Goal: Information Seeking & Learning: Understand process/instructions

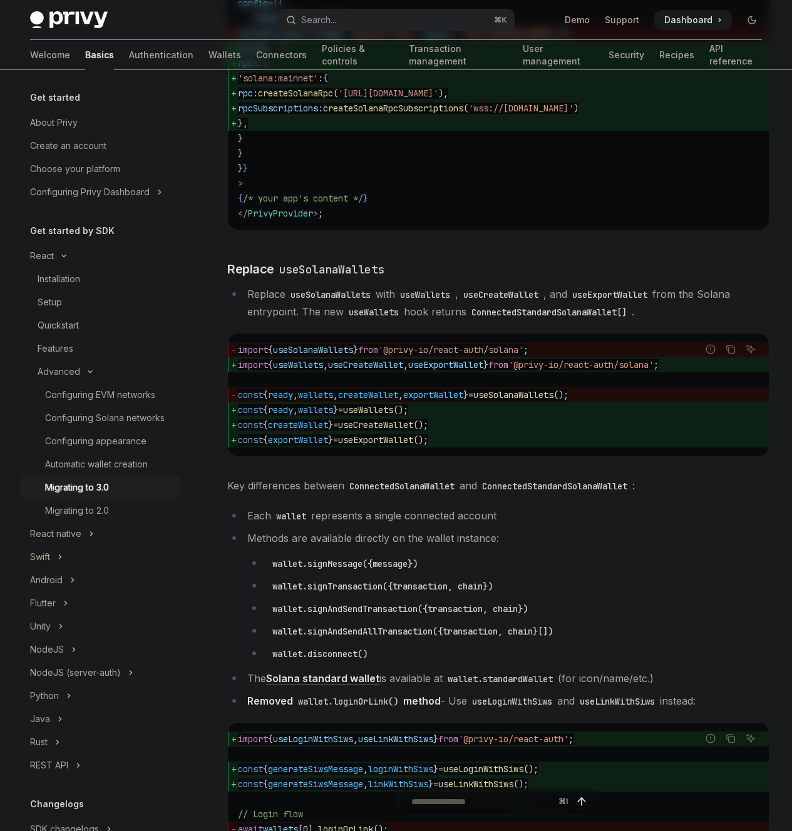
scroll to position [1411, 0]
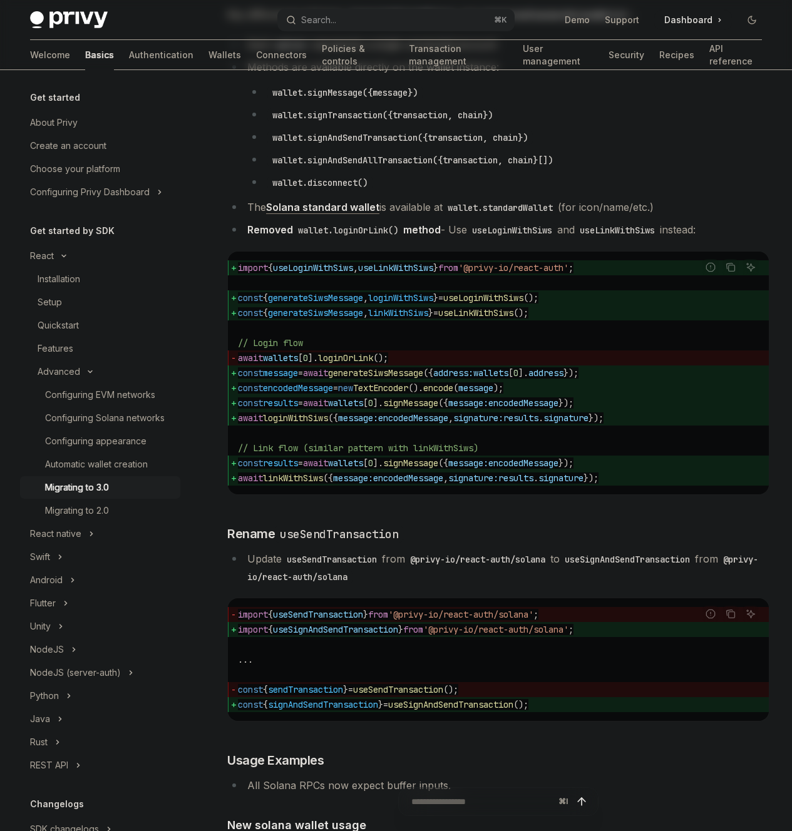
click at [0, 0] on div "On this page New features and improvements 🎉 Solana Updates Update Peer Depende…" at bounding box center [0, 0] width 0 height 0
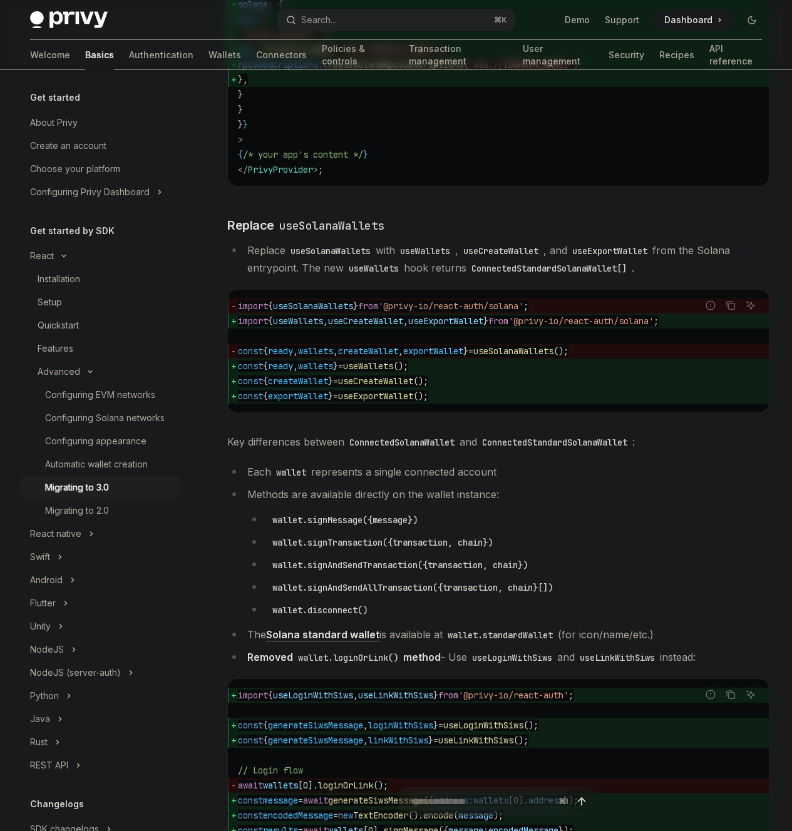
scroll to position [992, 0]
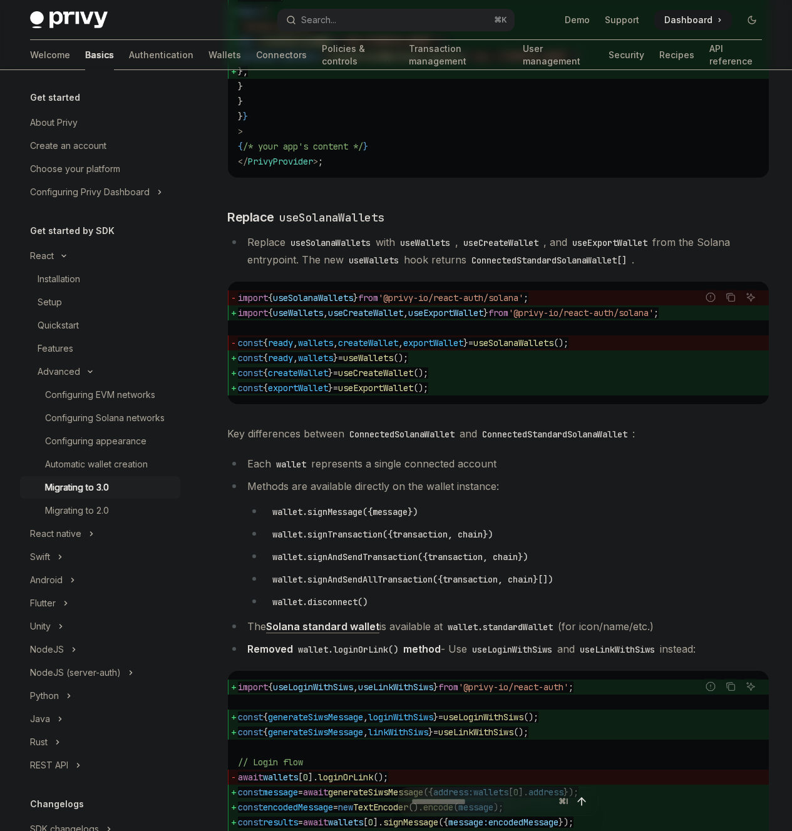
click at [0, 0] on div "On this page New features and improvements 🎉 Solana Updates Update Peer Depende…" at bounding box center [0, 0] width 0 height 0
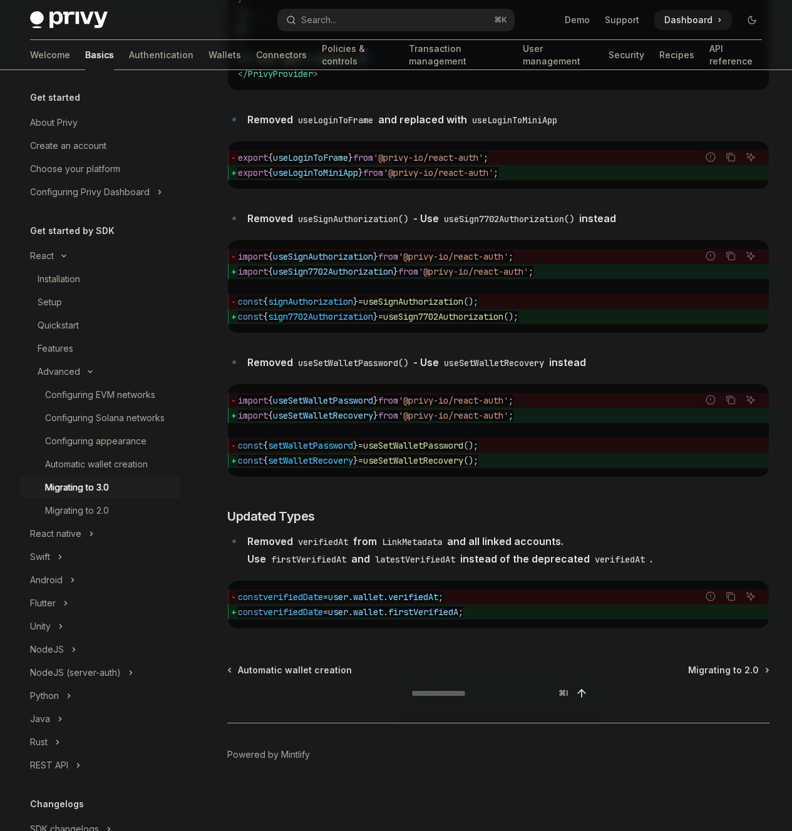
scroll to position [5435, 0]
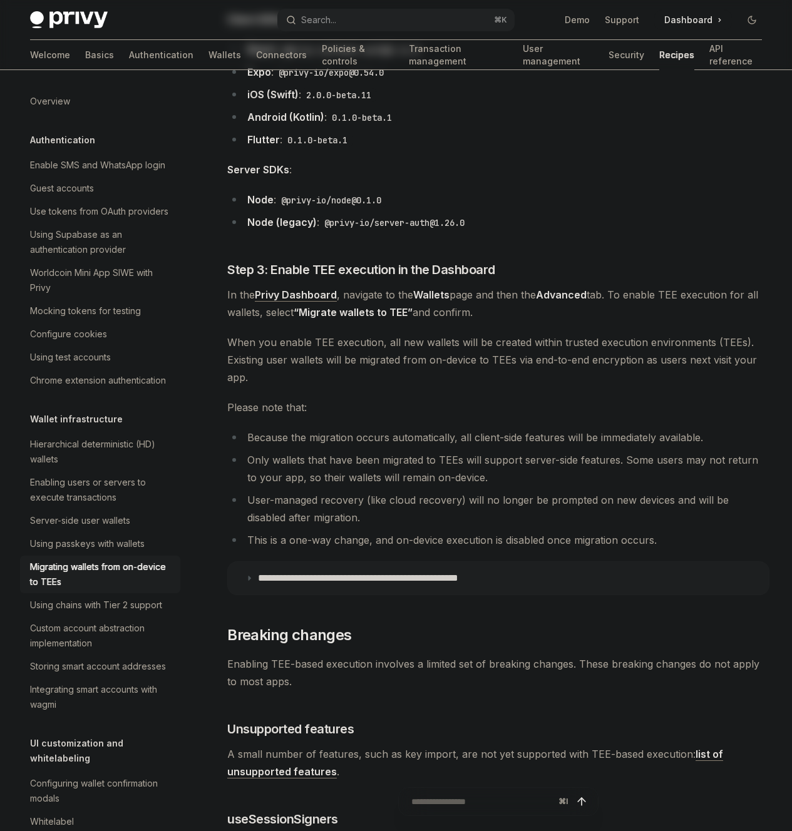
scroll to position [1052, 0]
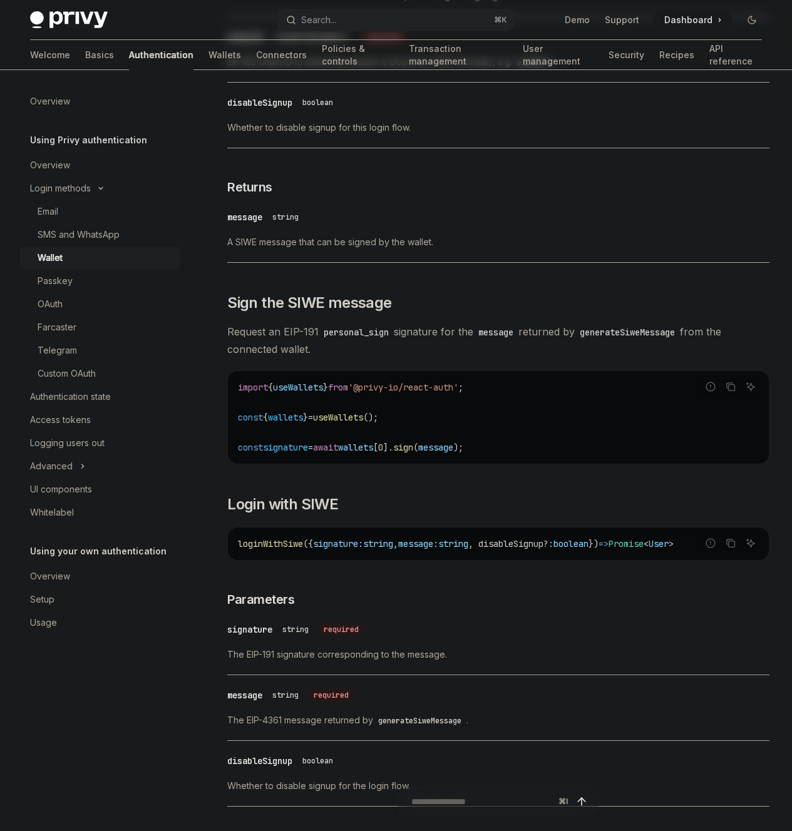
type textarea "*"
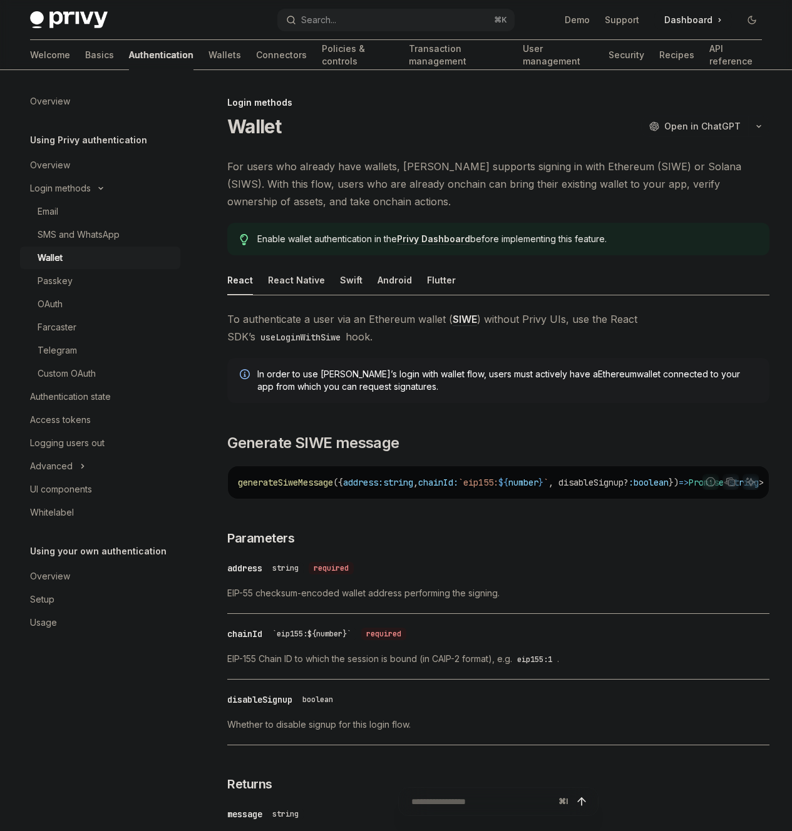
scroll to position [3, 0]
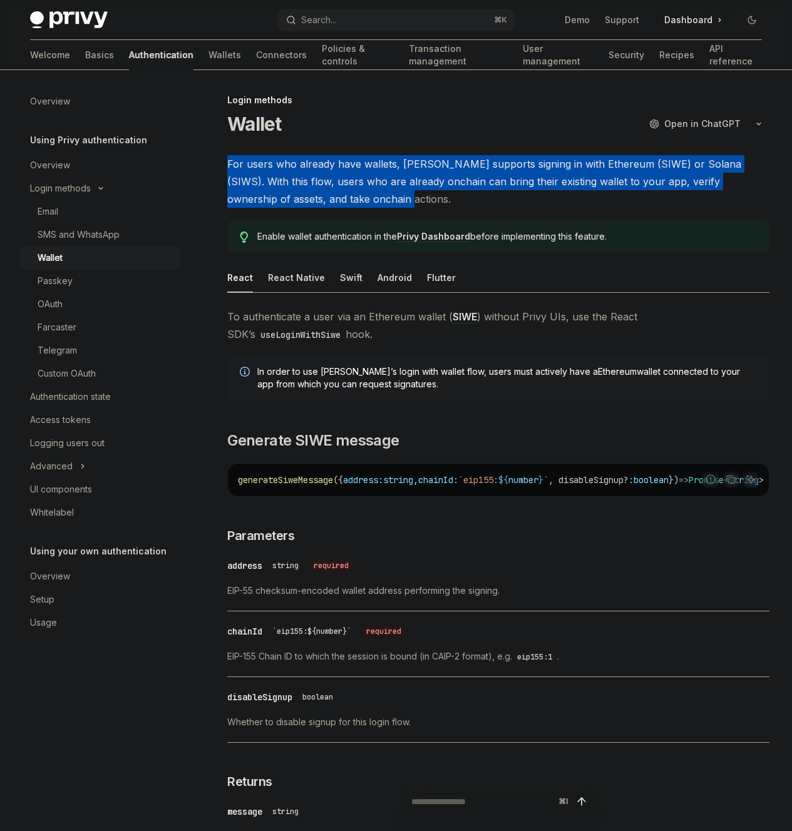
drag, startPoint x: 327, startPoint y: 151, endPoint x: 459, endPoint y: 211, distance: 144.7
click at [459, 208] on span "For users who already have wallets, [PERSON_NAME] supports signing in with Ethe…" at bounding box center [498, 181] width 542 height 53
drag, startPoint x: 459, startPoint y: 211, endPoint x: 399, endPoint y: 150, distance: 86.3
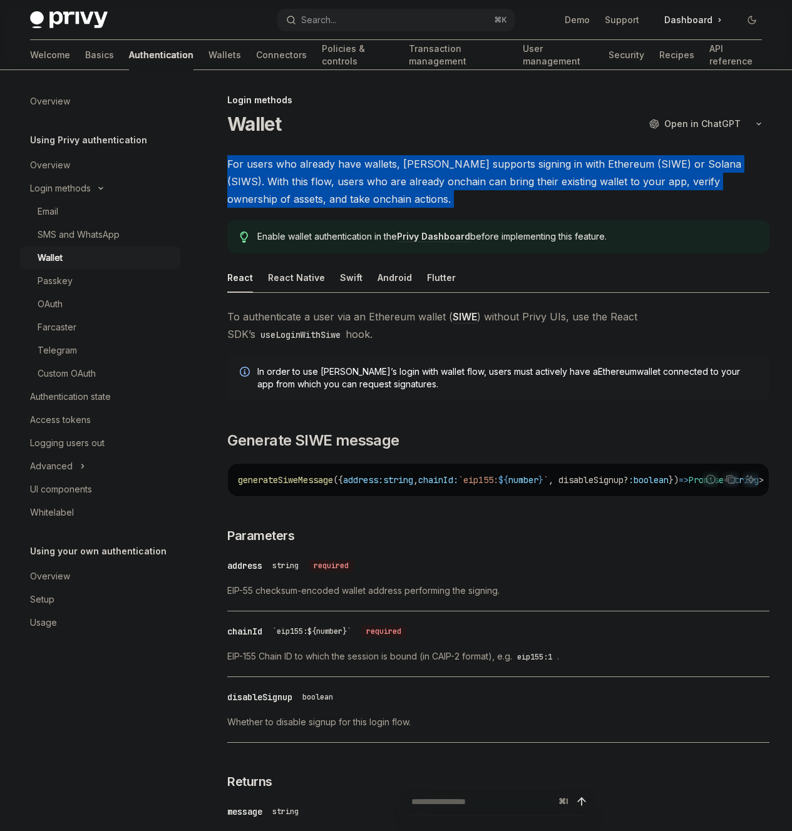
drag, startPoint x: 384, startPoint y: 160, endPoint x: 447, endPoint y: 223, distance: 89.8
click at [447, 208] on span "For users who already have wallets, [PERSON_NAME] supports signing in with Ethe…" at bounding box center [498, 181] width 542 height 53
drag, startPoint x: 447, startPoint y: 223, endPoint x: 409, endPoint y: 155, distance: 78.5
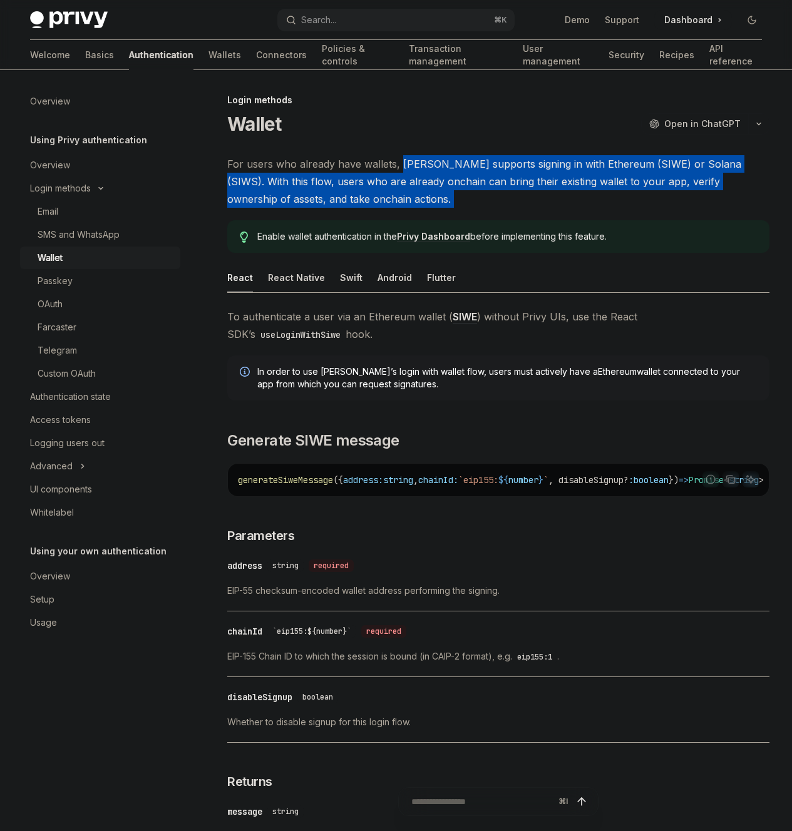
click at [409, 155] on span "For users who already have wallets, [PERSON_NAME] supports signing in with Ethe…" at bounding box center [498, 181] width 542 height 53
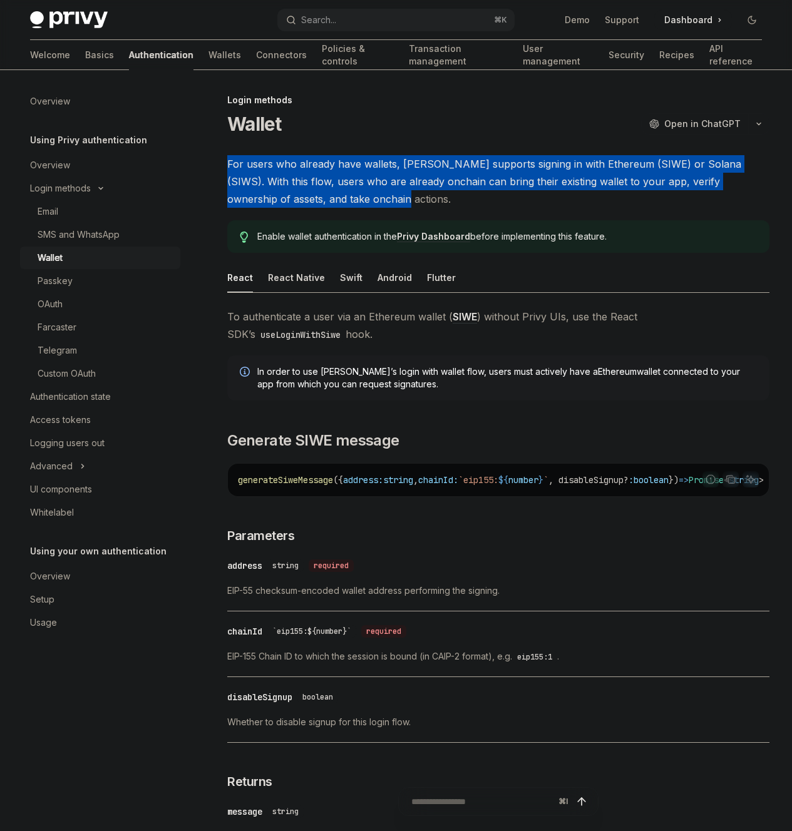
drag, startPoint x: 408, startPoint y: 154, endPoint x: 442, endPoint y: 219, distance: 73.6
click at [442, 208] on span "For users who already have wallets, [PERSON_NAME] supports signing in with Ethe…" at bounding box center [498, 181] width 542 height 53
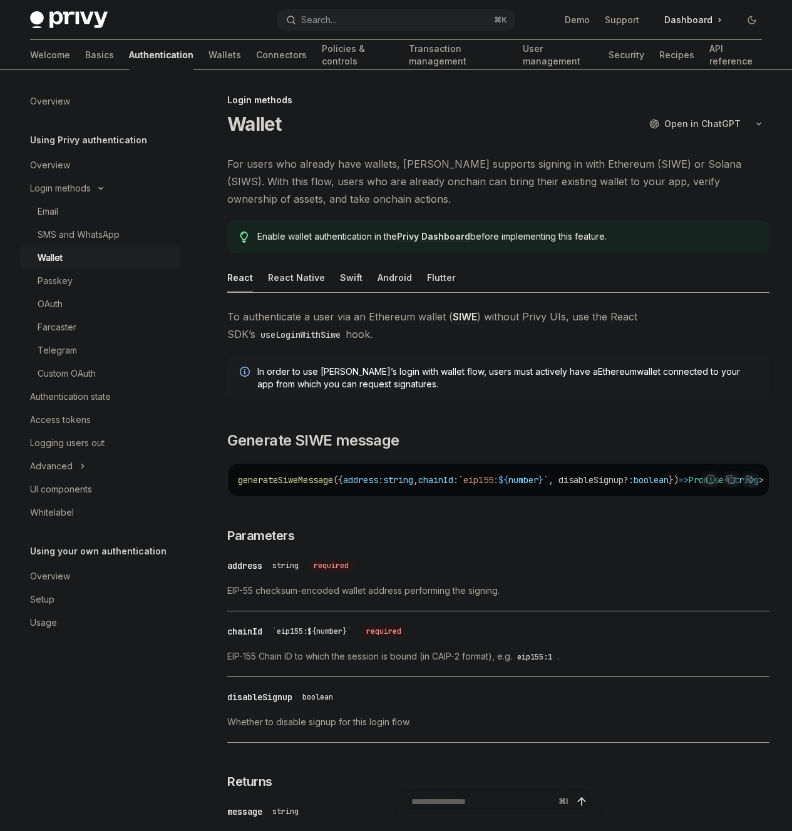
click at [345, 342] on code "useLoginWithSiwe" at bounding box center [300, 335] width 90 height 14
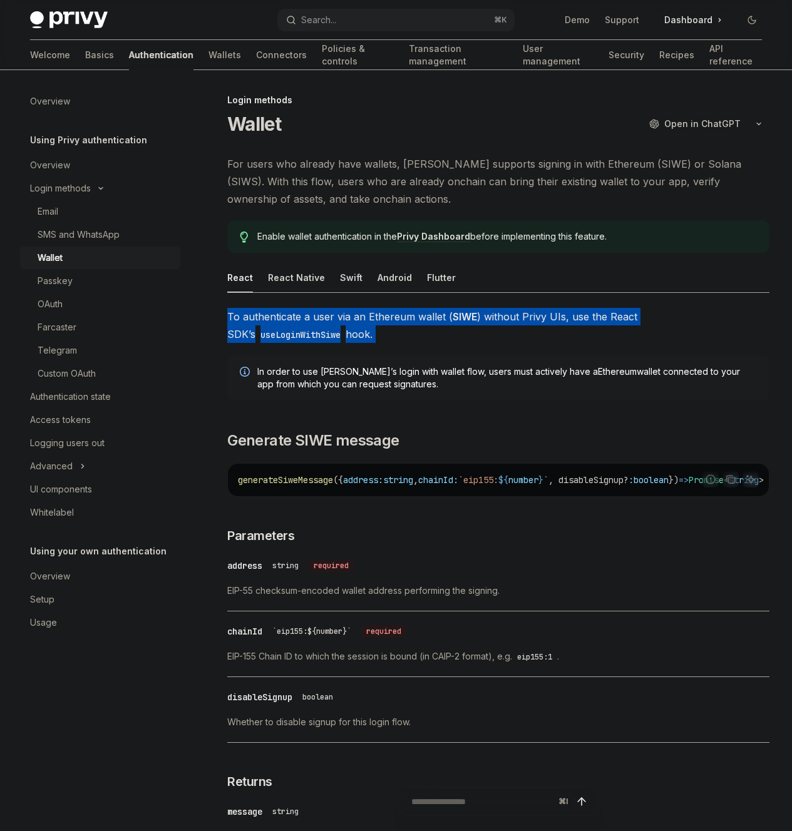
click at [345, 342] on code "useLoginWithSiwe" at bounding box center [300, 335] width 90 height 14
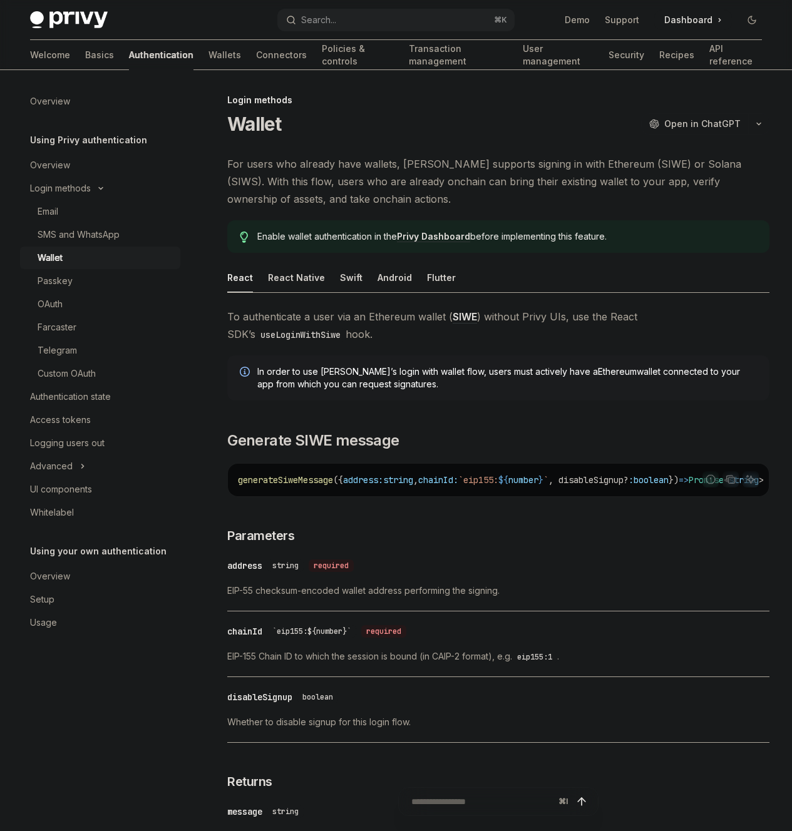
click at [414, 343] on span "To authenticate a user via an Ethereum wallet ( SIWE ) without Privy UIs, use t…" at bounding box center [498, 325] width 542 height 35
drag, startPoint x: 403, startPoint y: 339, endPoint x: 399, endPoint y: 370, distance: 31.6
click at [399, 343] on span "To authenticate a user via an Ethereum wallet ( SIWE ) without Privy UIs, use t…" at bounding box center [498, 325] width 542 height 35
click at [345, 342] on code "useLoginWithSiwe" at bounding box center [300, 335] width 90 height 14
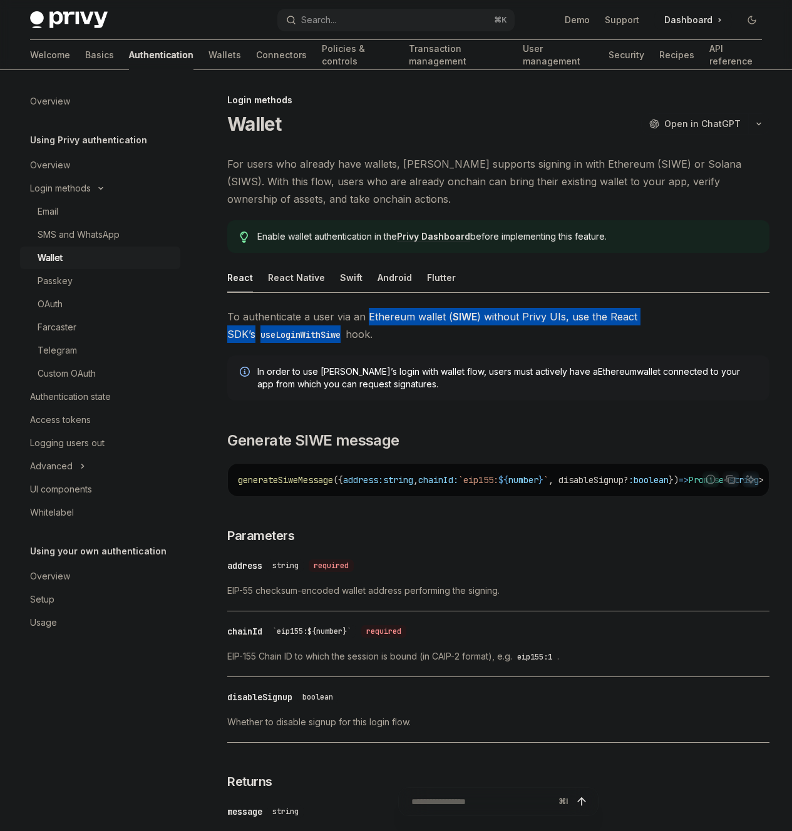
drag, startPoint x: 399, startPoint y: 370, endPoint x: 383, endPoint y: 339, distance: 35.5
click at [383, 339] on span "To authenticate a user via an Ethereum wallet ( SIWE ) without Privy UIs, use t…" at bounding box center [498, 325] width 542 height 35
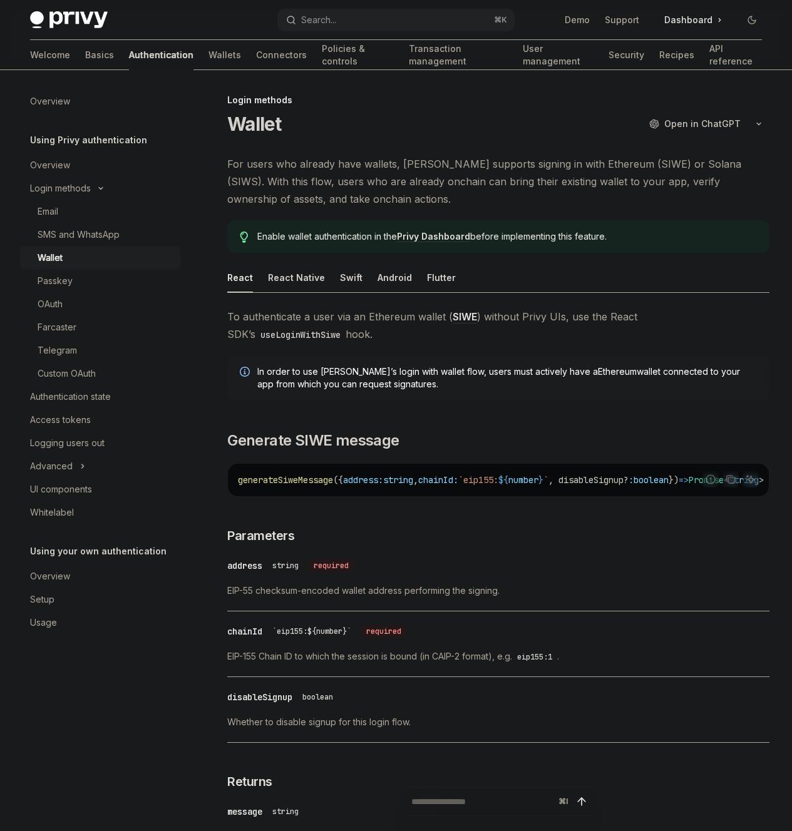
click at [382, 337] on span "To authenticate a user via an Ethereum wallet ( SIWE ) without Privy UIs, use t…" at bounding box center [498, 325] width 542 height 35
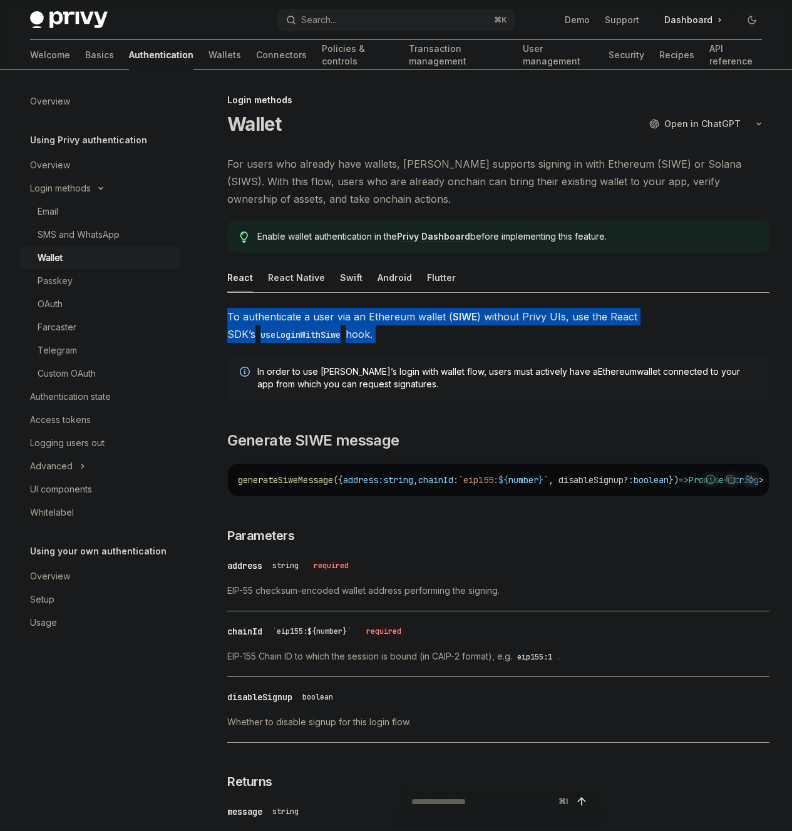
click at [382, 337] on span "To authenticate a user via an Ethereum wallet ( SIWE ) without Privy UIs, use t…" at bounding box center [498, 325] width 542 height 35
click at [345, 342] on code "useLoginWithSiwe" at bounding box center [300, 335] width 90 height 14
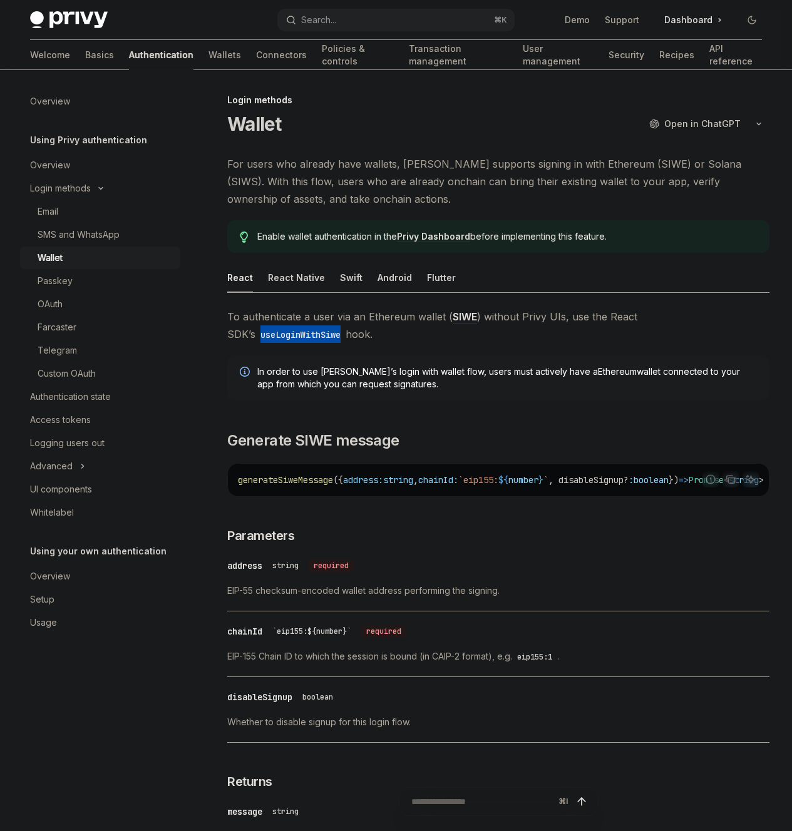
click at [345, 342] on code "useLoginWithSiwe" at bounding box center [300, 335] width 90 height 14
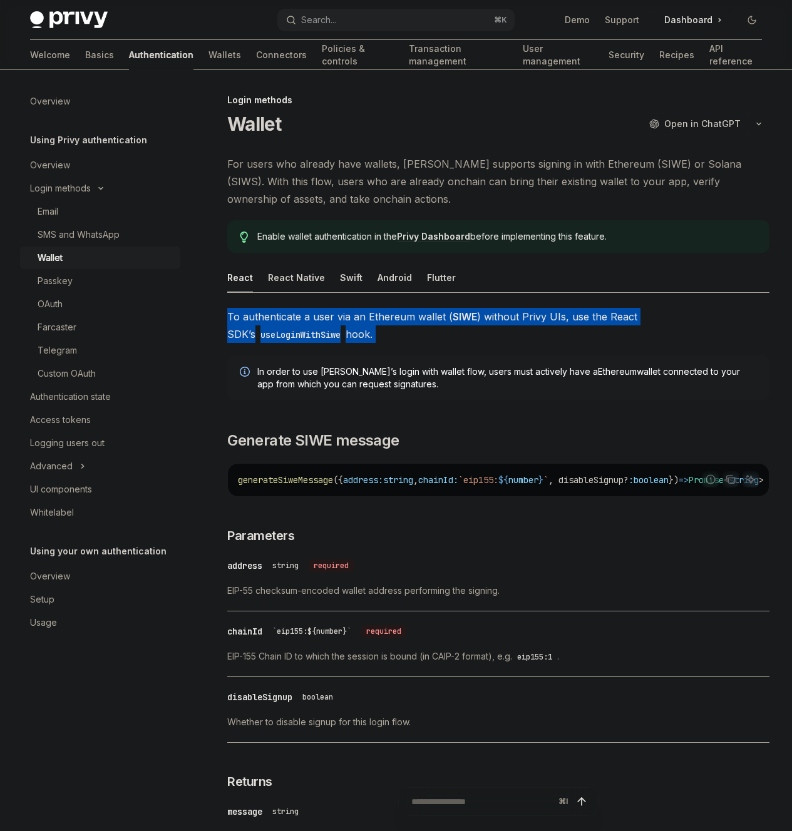
click at [345, 342] on code "useLoginWithSiwe" at bounding box center [300, 335] width 90 height 14
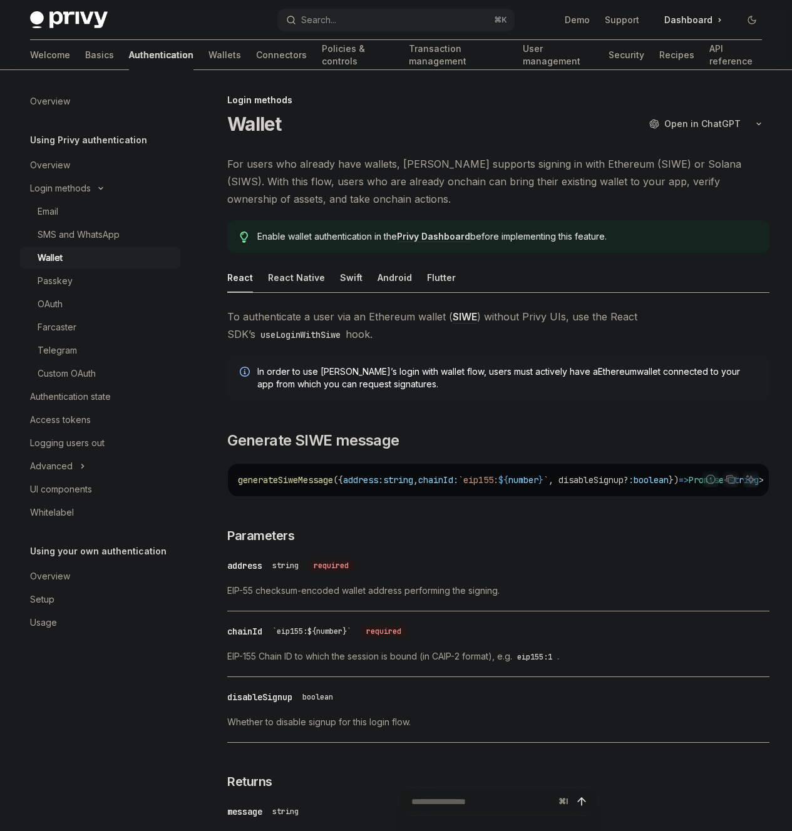
click at [370, 390] on span "In order to use [PERSON_NAME]’s login with wallet flow, users must actively hav…" at bounding box center [506, 377] width 499 height 25
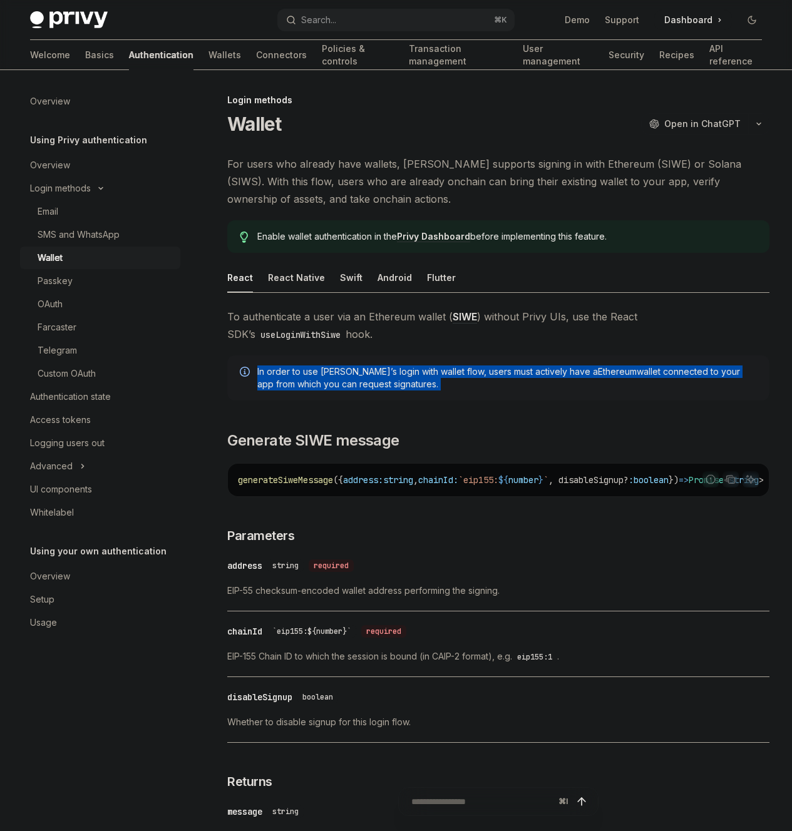
click at [370, 390] on span "In order to use [PERSON_NAME]’s login with wallet flow, users must actively hav…" at bounding box center [506, 377] width 499 height 25
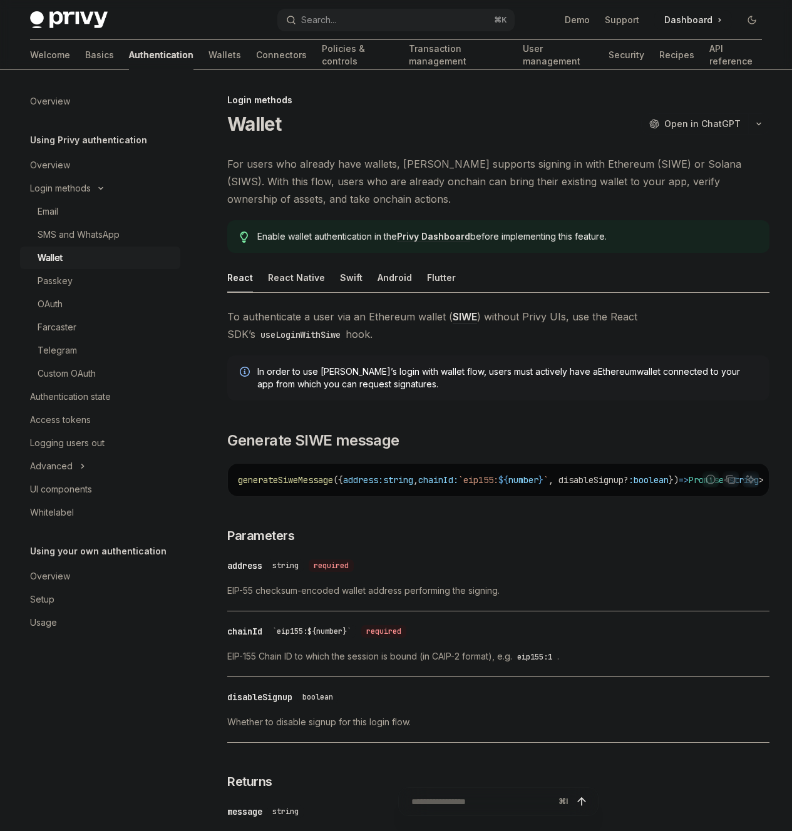
click at [371, 390] on span "In order to use [PERSON_NAME]’s login with wallet flow, users must actively hav…" at bounding box center [506, 377] width 499 height 25
click at [373, 390] on span "In order to use [PERSON_NAME]’s login with wallet flow, users must actively hav…" at bounding box center [506, 377] width 499 height 25
click at [371, 390] on span "In order to use [PERSON_NAME]’s login with wallet flow, users must actively hav…" at bounding box center [506, 377] width 499 height 25
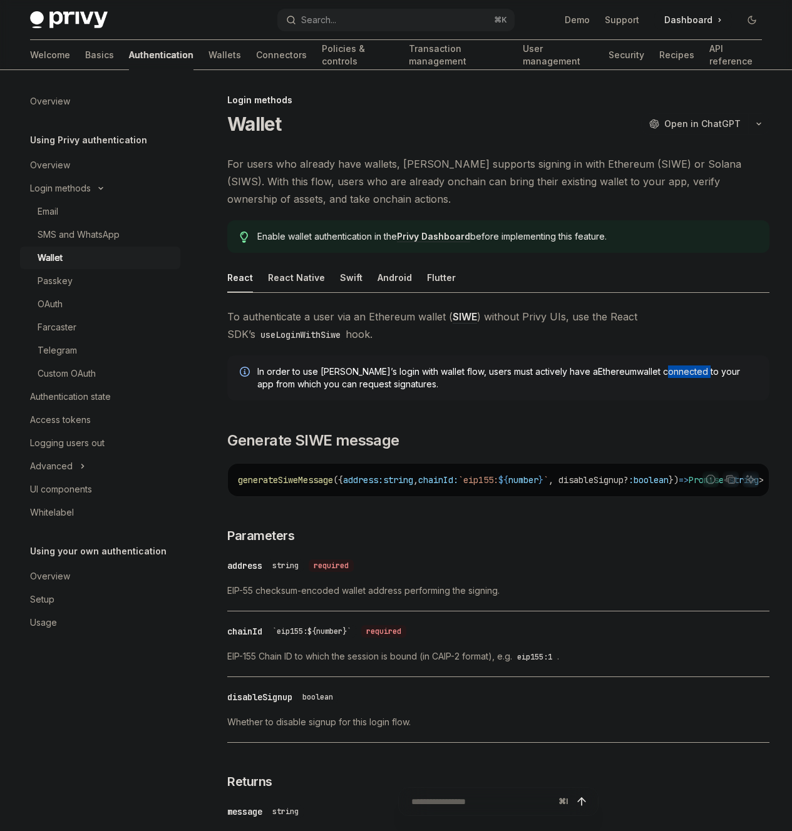
click at [371, 390] on span "In order to use [PERSON_NAME]’s login with wallet flow, users must actively hav…" at bounding box center [506, 377] width 499 height 25
click at [366, 390] on span "In order to use [PERSON_NAME]’s login with wallet flow, users must actively hav…" at bounding box center [506, 377] width 499 height 25
drag, startPoint x: 366, startPoint y: 427, endPoint x: 360, endPoint y: 400, distance: 27.5
click at [360, 390] on span "In order to use [PERSON_NAME]’s login with wallet flow, users must actively hav…" at bounding box center [506, 377] width 499 height 25
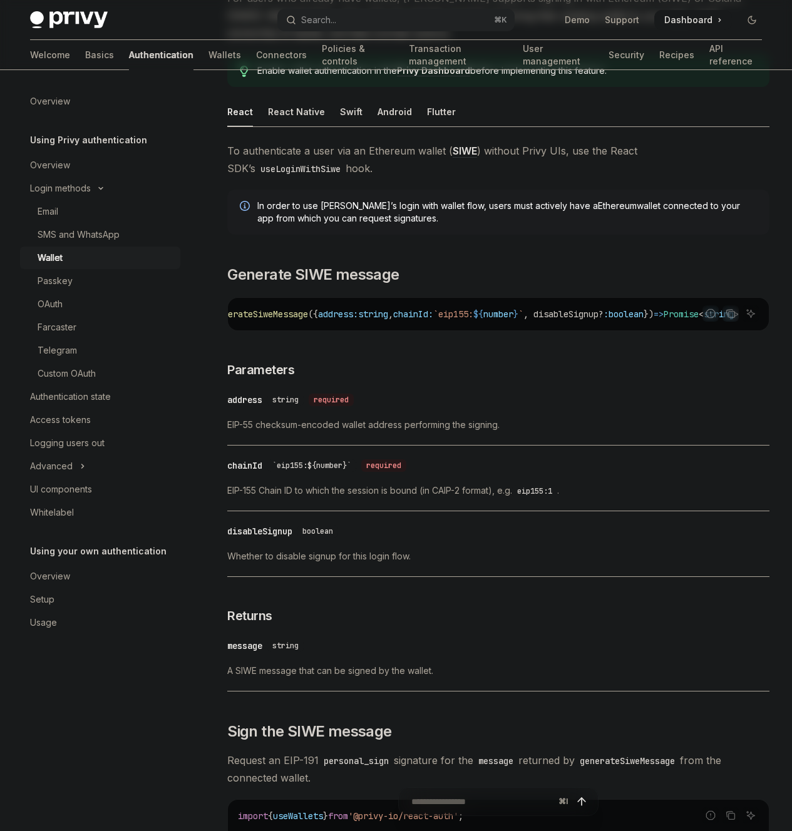
scroll to position [172, 0]
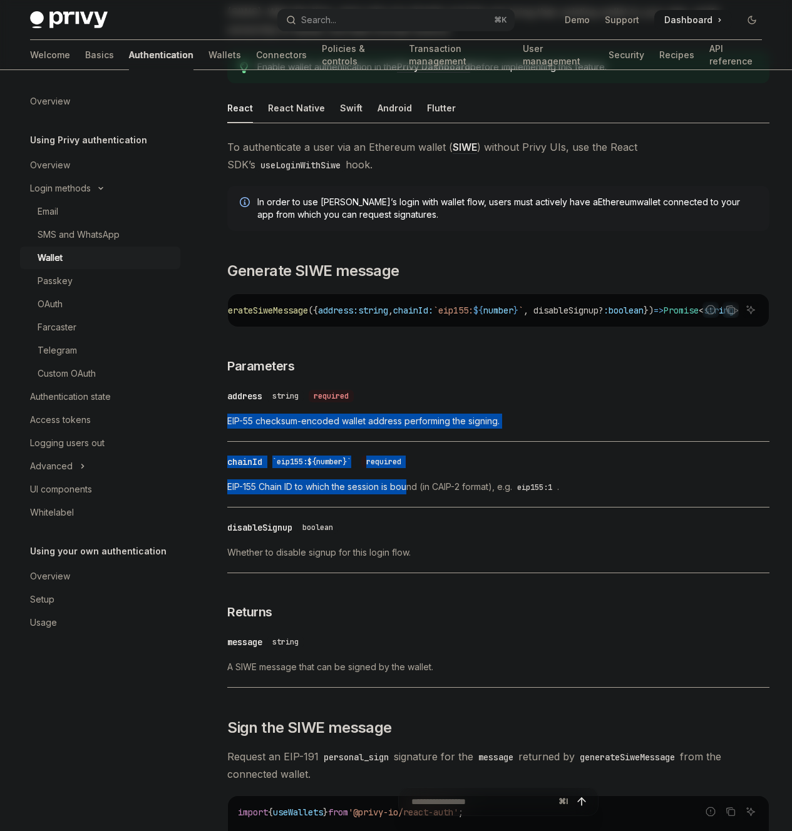
drag, startPoint x: 378, startPoint y: 452, endPoint x: 409, endPoint y: 532, distance: 85.2
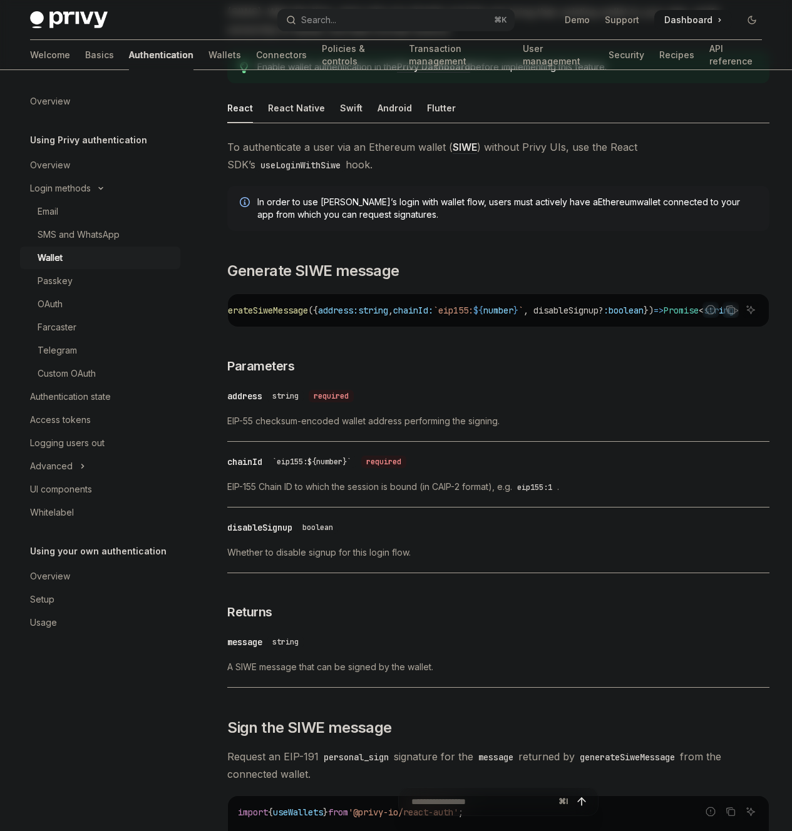
click at [414, 507] on div "​ chainId `eip155:${number}` required EIP-155 Chain ID to which the session is …" at bounding box center [498, 477] width 542 height 59
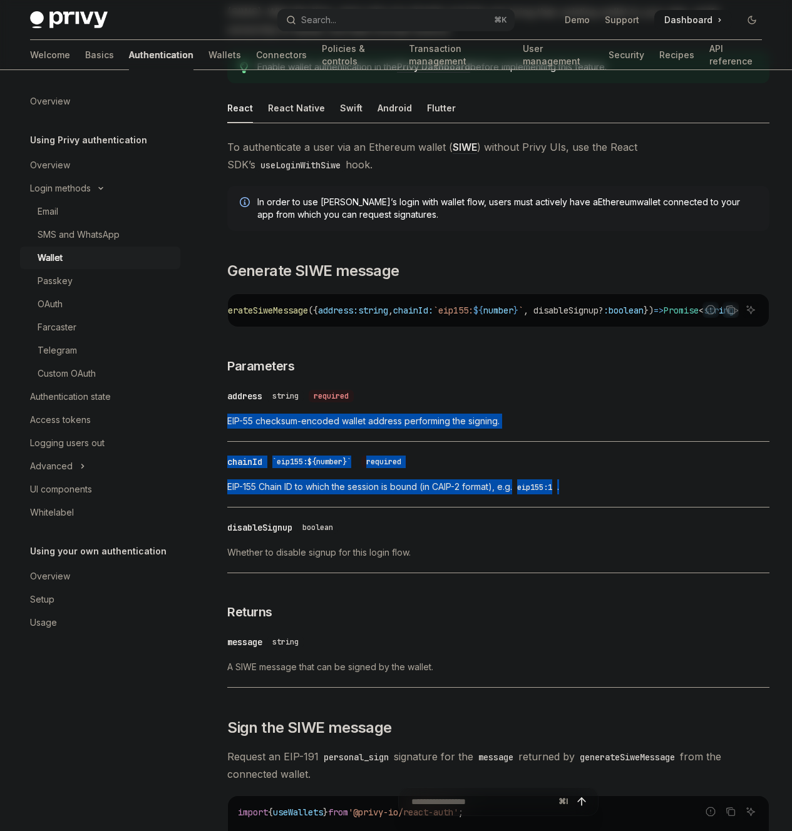
drag, startPoint x: 414, startPoint y: 561, endPoint x: 412, endPoint y: 457, distance: 104.5
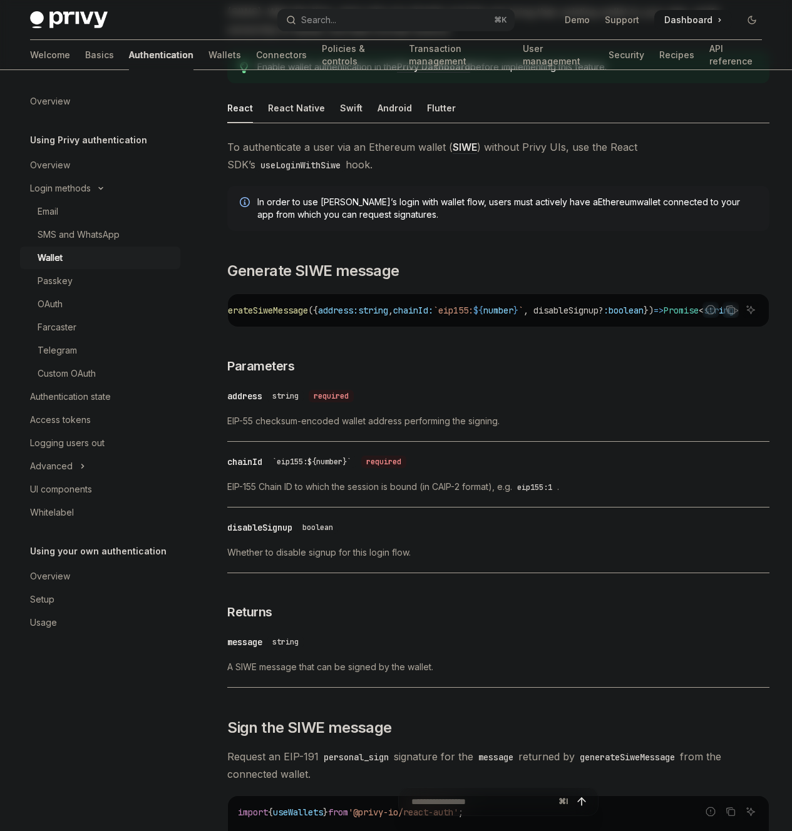
click at [413, 404] on div "​ address string required" at bounding box center [491, 396] width 529 height 15
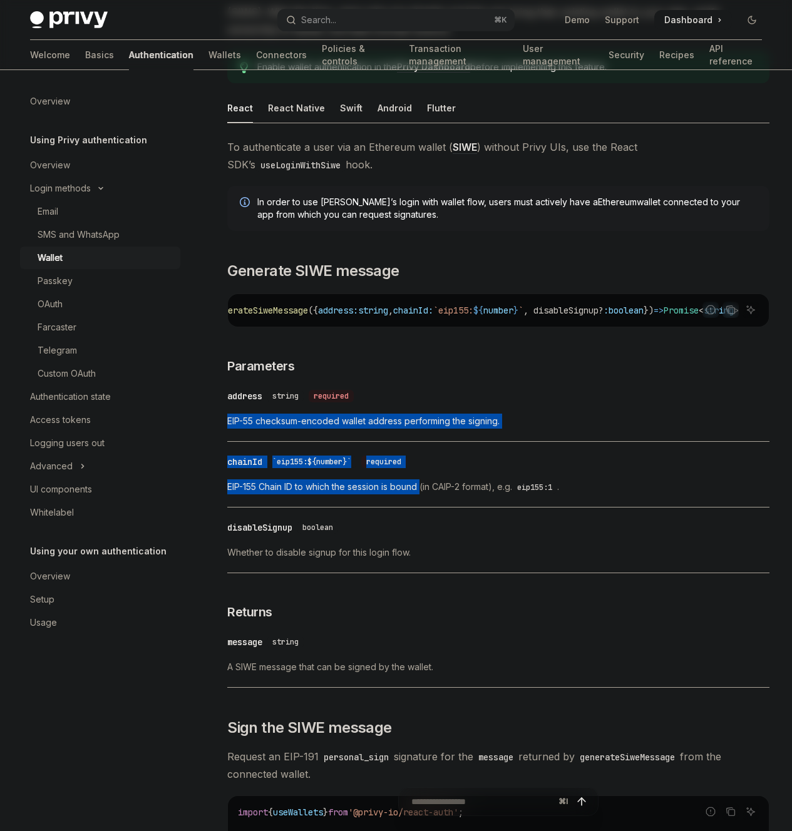
drag, startPoint x: 413, startPoint y: 444, endPoint x: 419, endPoint y: 528, distance: 84.1
click at [419, 494] on span "EIP-155 Chain ID to which the session is bound (in CAIP-2 format), e.g. eip155:…" at bounding box center [498, 486] width 542 height 15
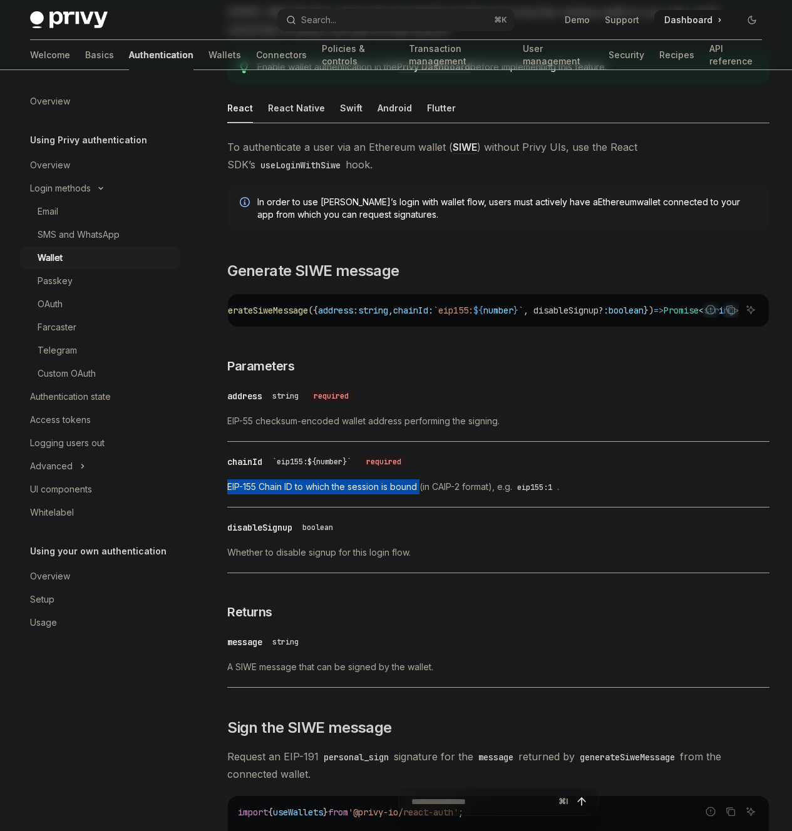
drag, startPoint x: 419, startPoint y: 530, endPoint x: 422, endPoint y: 495, distance: 35.1
click at [420, 507] on div "​ chainId `eip155:${number}` required EIP-155 Chain ID to which the session is …" at bounding box center [498, 477] width 542 height 59
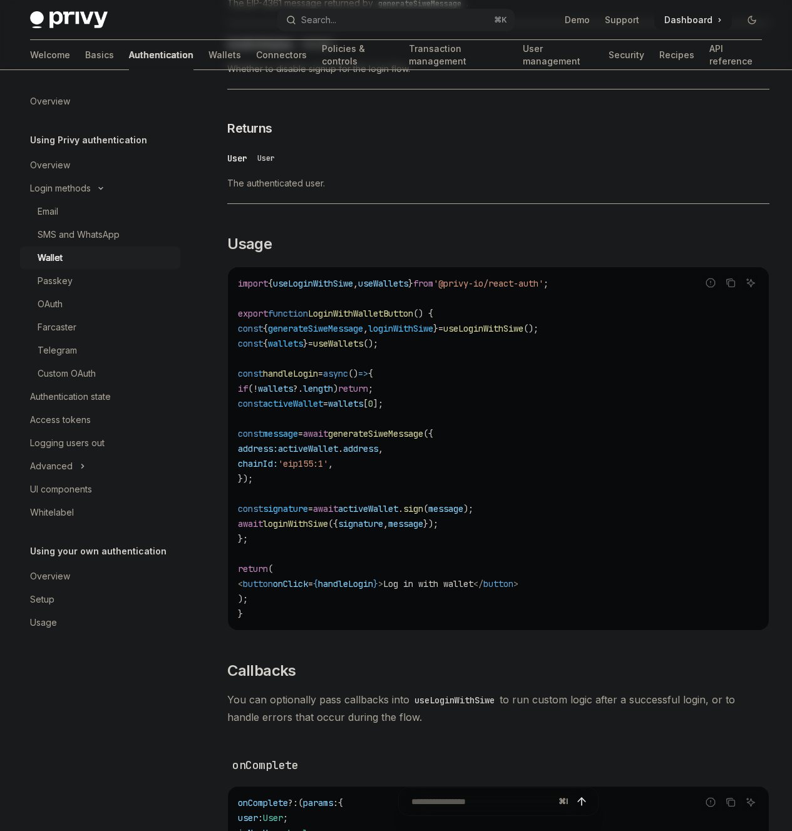
scroll to position [1316, 0]
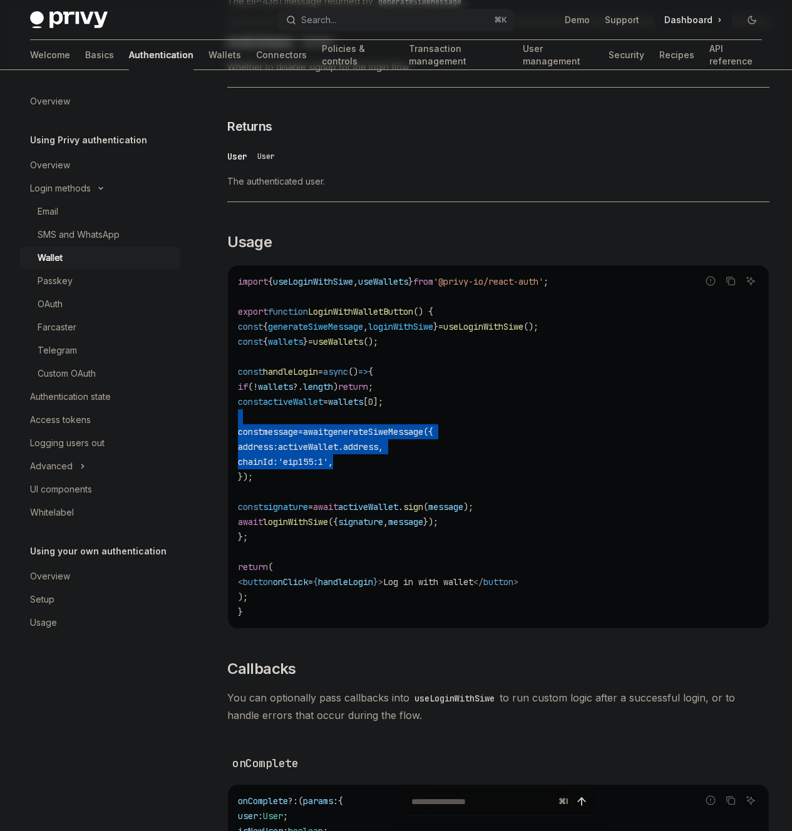
drag, startPoint x: 408, startPoint y: 534, endPoint x: 357, endPoint y: 479, distance: 74.8
click at [357, 479] on code "import { useLoginWithSiwe , useWallets } from '@privy-io/react-auth' ; export f…" at bounding box center [498, 446] width 521 height 345
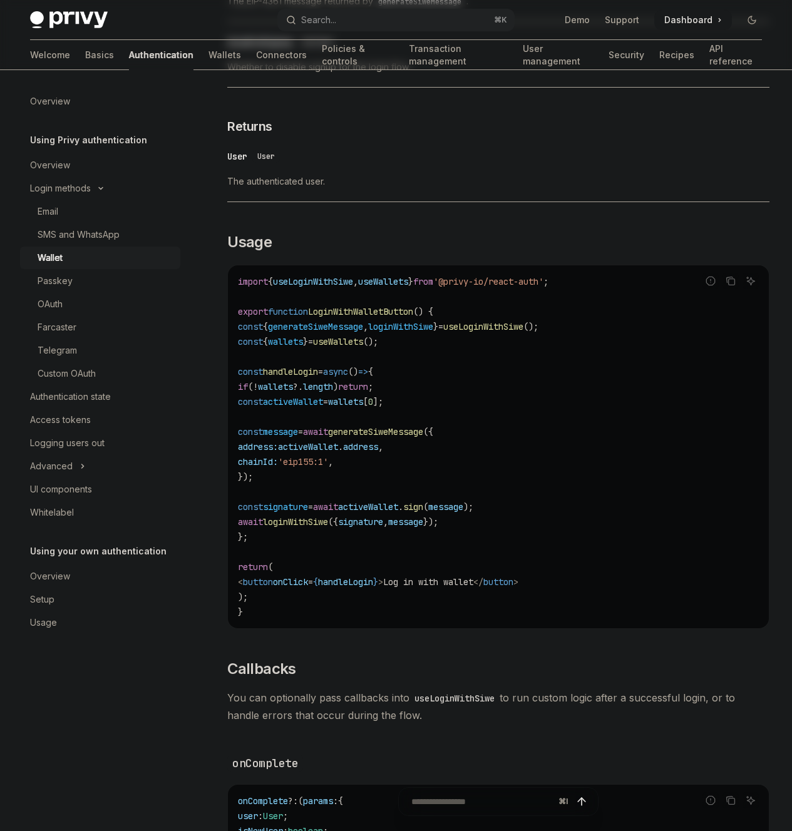
click at [355, 483] on code "import { useLoginWithSiwe , useWallets } from '@privy-io/react-auth' ; export f…" at bounding box center [498, 446] width 521 height 345
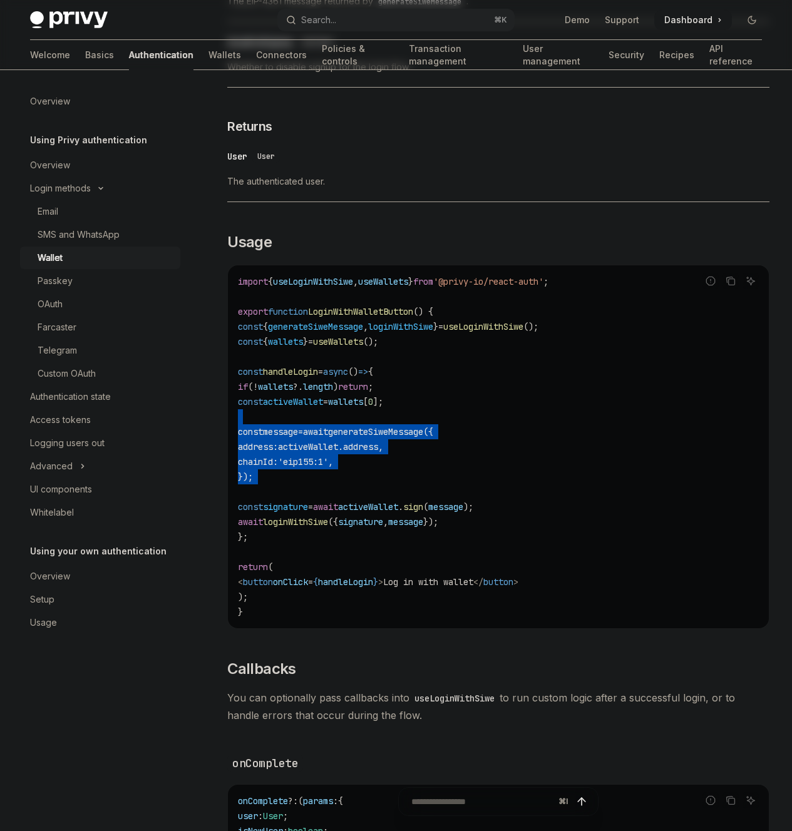
drag, startPoint x: 355, startPoint y: 483, endPoint x: 384, endPoint y: 547, distance: 70.3
click at [384, 547] on code "import { useLoginWithSiwe , useWallets } from '@privy-io/react-auth' ; export f…" at bounding box center [498, 446] width 521 height 345
drag, startPoint x: 384, startPoint y: 547, endPoint x: 377, endPoint y: 494, distance: 53.6
click at [377, 494] on code "import { useLoginWithSiwe , useWallets } from '@privy-io/react-auth' ; export f…" at bounding box center [498, 446] width 521 height 345
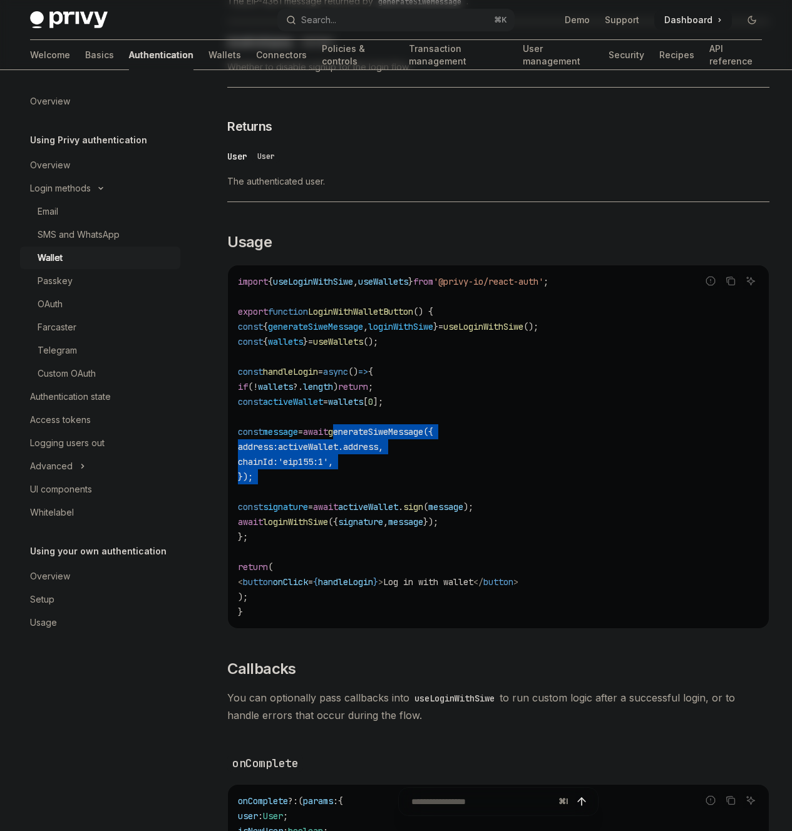
click at [377, 437] on span "generateSiweMessage" at bounding box center [375, 431] width 95 height 11
drag, startPoint x: 380, startPoint y: 474, endPoint x: 389, endPoint y: 538, distance: 64.4
click at [389, 538] on code "import { useLoginWithSiwe , useWallets } from '@privy-io/react-auth' ; export f…" at bounding box center [498, 446] width 521 height 345
drag, startPoint x: 389, startPoint y: 538, endPoint x: 385, endPoint y: 488, distance: 50.2
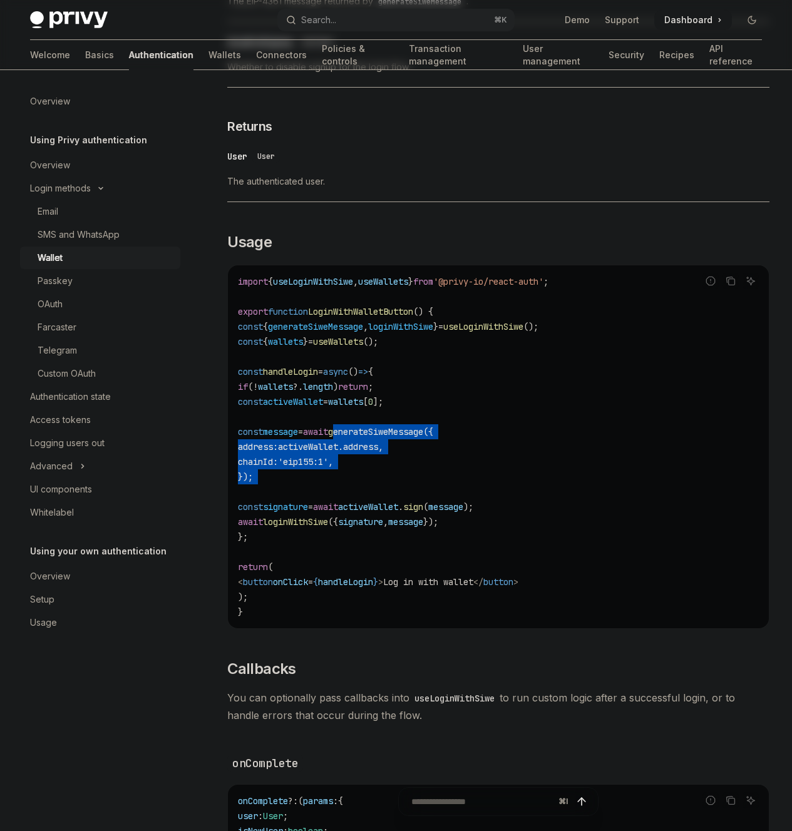
click at [385, 489] on code "import { useLoginWithSiwe , useWallets } from '@privy-io/react-auth' ; export f…" at bounding box center [498, 446] width 521 height 345
click at [385, 488] on code "import { useLoginWithSiwe , useWallets } from '@privy-io/react-auth' ; export f…" at bounding box center [498, 446] width 521 height 345
click at [445, 332] on span "useLoginWithSiwe" at bounding box center [483, 326] width 80 height 11
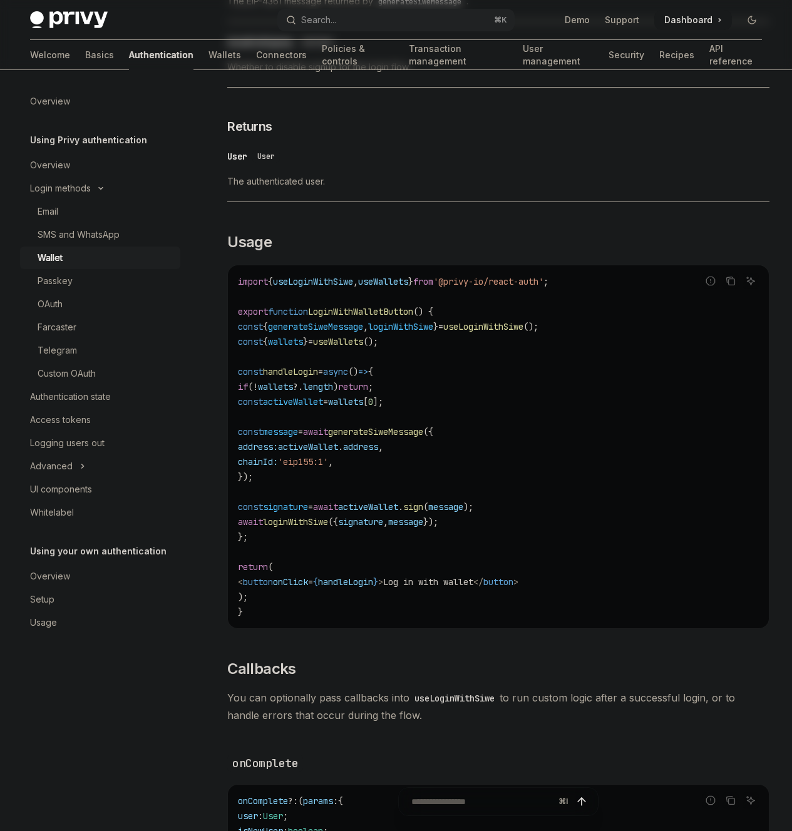
click at [433, 287] on span "'@privy-io/react-auth'" at bounding box center [488, 281] width 110 height 11
copy code "import { useLoginWithSiwe , useWallets } from '@privy-io/react-auth' ;"
click at [444, 355] on code "import { useLoginWithSiwe , useWallets } from '@privy-io/react-auth' ; export f…" at bounding box center [498, 446] width 521 height 345
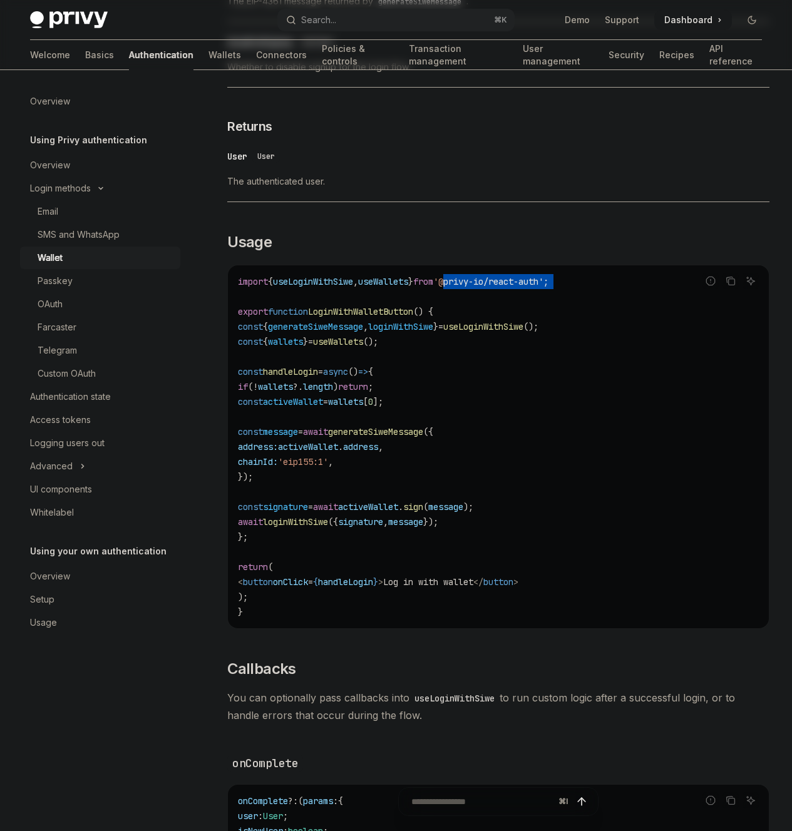
drag, startPoint x: 400, startPoint y: 347, endPoint x: 427, endPoint y: 365, distance: 32.8
click at [427, 365] on code "import { useLoginWithSiwe , useWallets } from '@privy-io/react-auth' ; export f…" at bounding box center [498, 446] width 521 height 345
copy code "@privy-io/react-auth' ;"
click at [0, 0] on div "On this page Generate SIWE message Parameters Returns Sign the SIWE message Log…" at bounding box center [0, 0] width 0 height 0
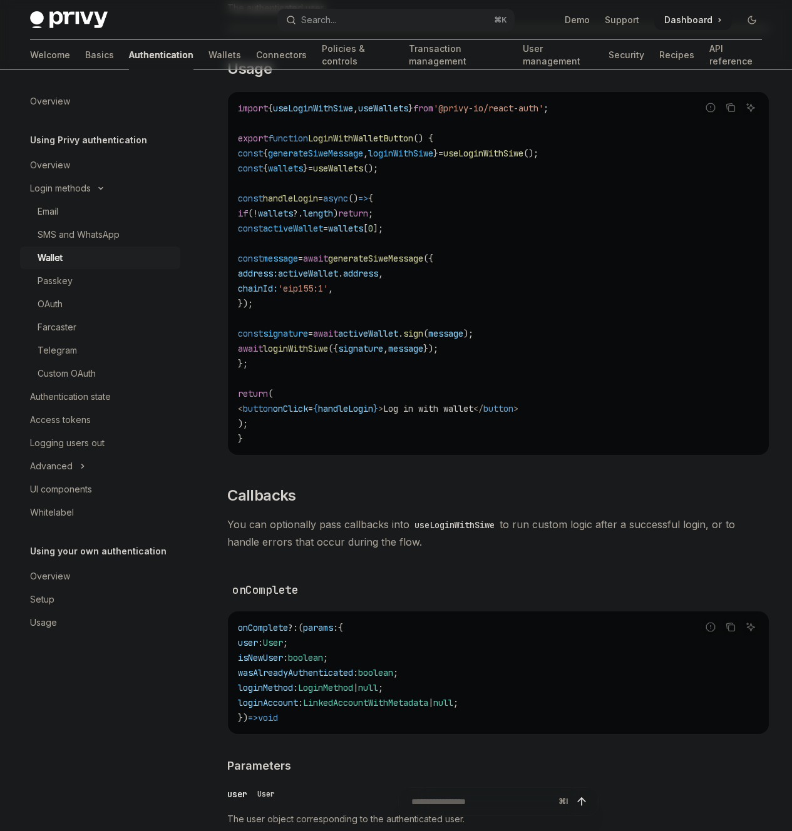
click at [0, 0] on div "On this page Generate SIWE message Parameters Returns Sign the SIWE message Log…" at bounding box center [0, 0] width 0 height 0
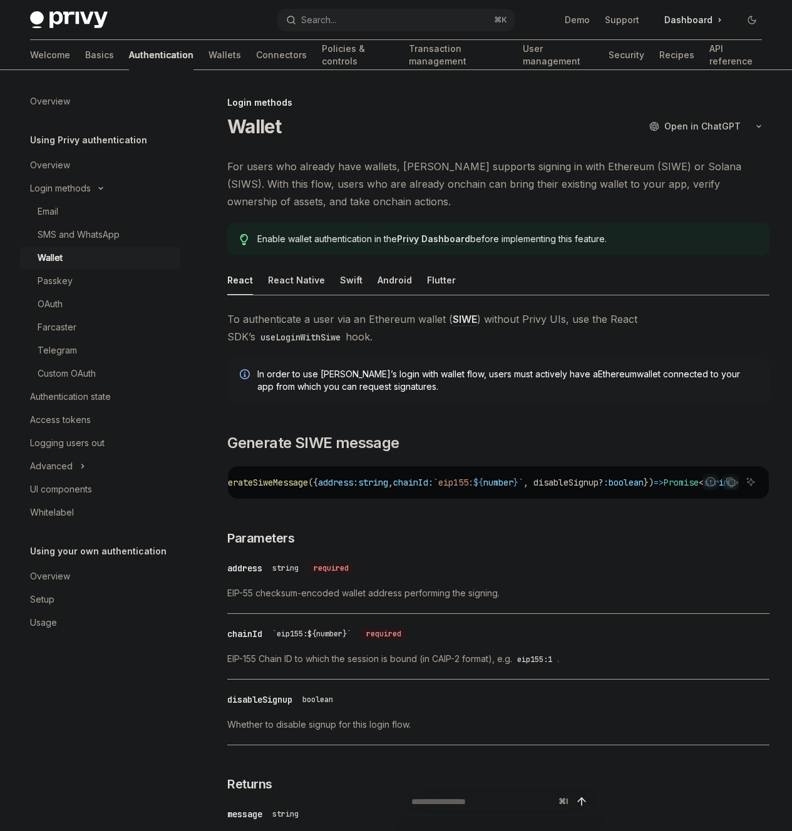
click at [0, 0] on div "On this page Generate SIWE message Parameters Returns Sign the SIWE message Log…" at bounding box center [0, 0] width 0 height 0
